Goal: Information Seeking & Learning: Learn about a topic

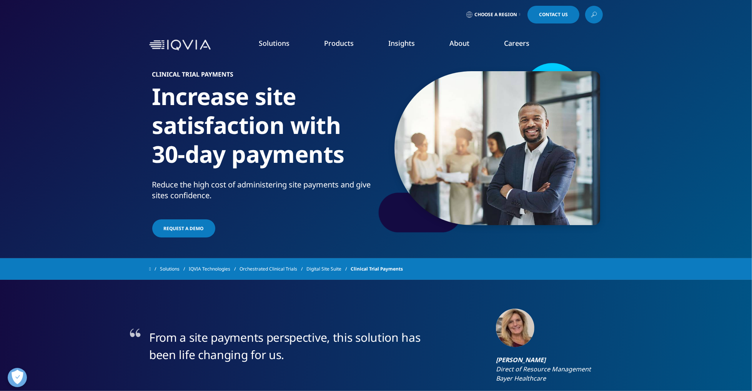
click at [595, 17] on icon at bounding box center [594, 15] width 6 height 10
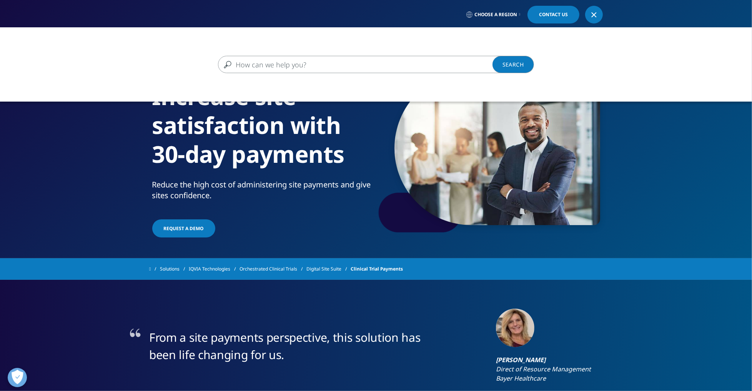
click at [360, 64] on input "Search" at bounding box center [365, 64] width 294 height 17
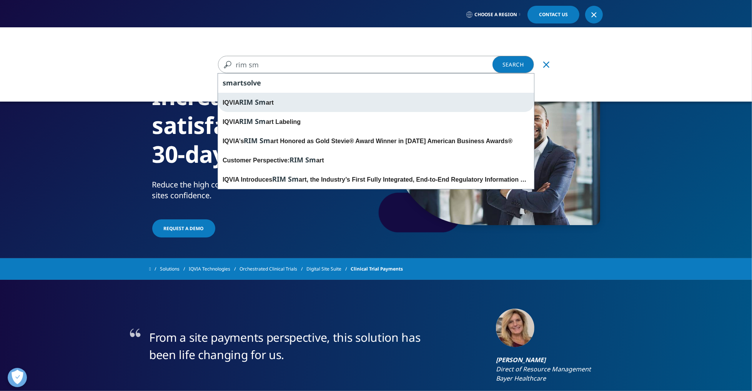
click at [329, 103] on div "IQVIA RIM Sm art" at bounding box center [376, 102] width 316 height 19
type input "IQVIA RIM Smart"
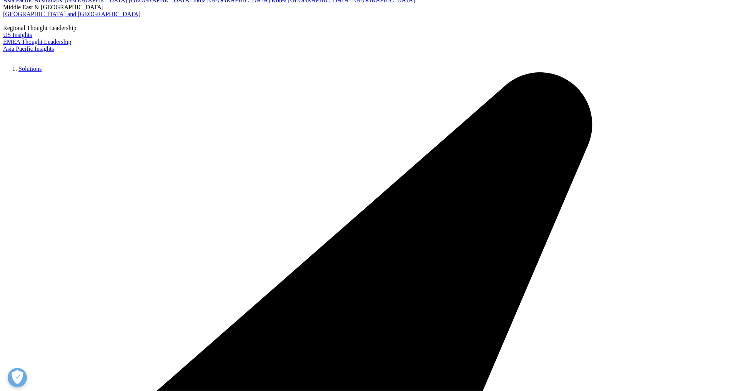
scroll to position [154, 0]
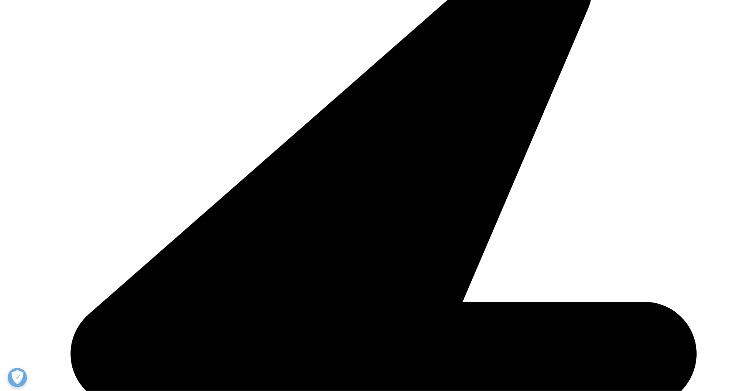
scroll to position [251, 0]
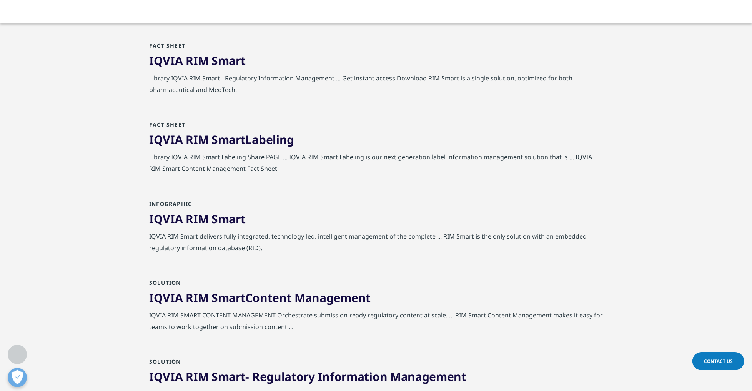
click at [323, 298] on link "IQVIA RIM Smart Content Management" at bounding box center [259, 298] width 221 height 16
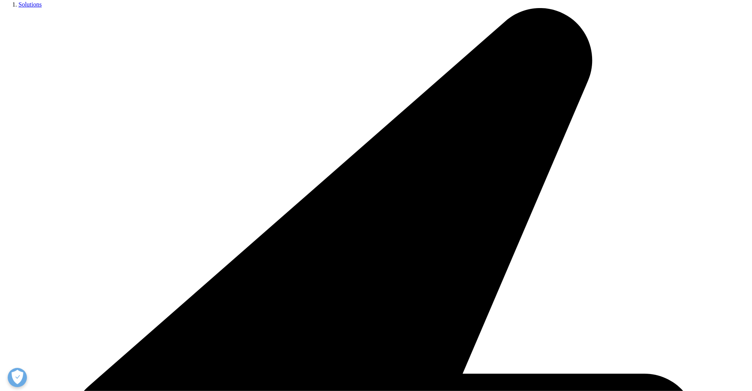
scroll to position [143, 0]
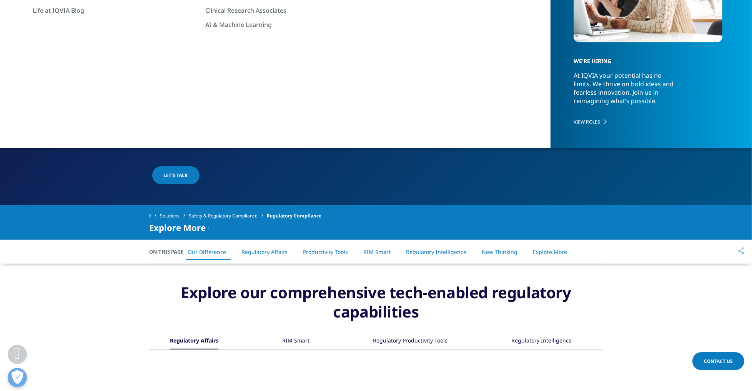
click at [190, 227] on span "Explore More" at bounding box center [177, 227] width 57 height 9
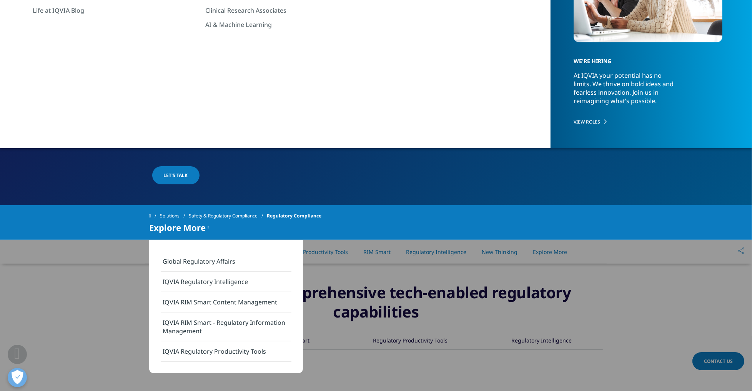
click at [434, 298] on h3 "Explore our comprehensive tech-enabled regulatory capabilities" at bounding box center [376, 308] width 454 height 50
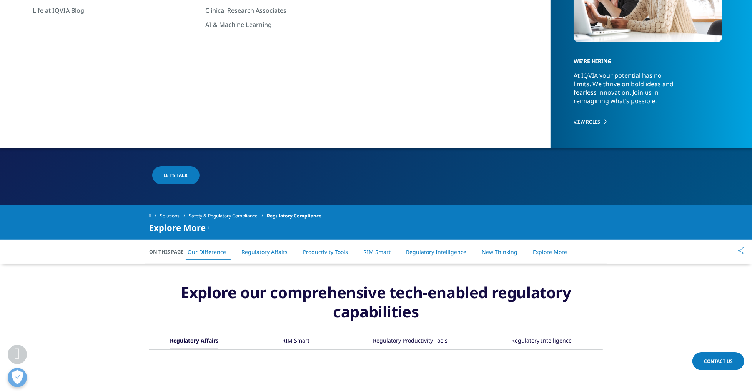
click at [233, 212] on link "Safety & Regulatory Compliance" at bounding box center [228, 216] width 78 height 14
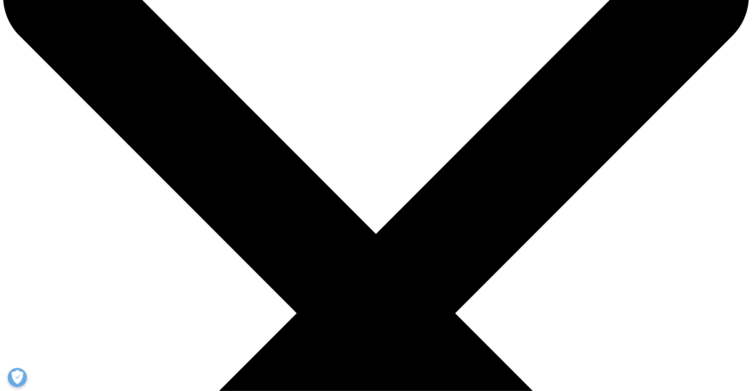
scroll to position [175, 0]
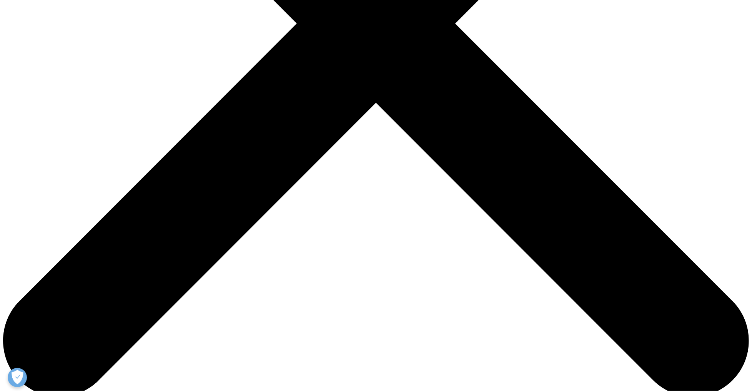
scroll to position [623, 0]
